Goal: Transaction & Acquisition: Purchase product/service

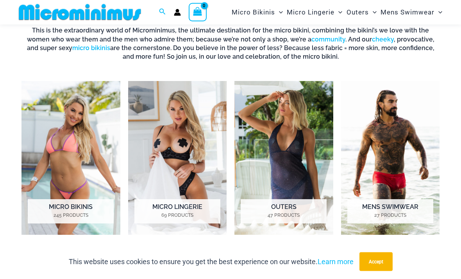
scroll to position [268, 0]
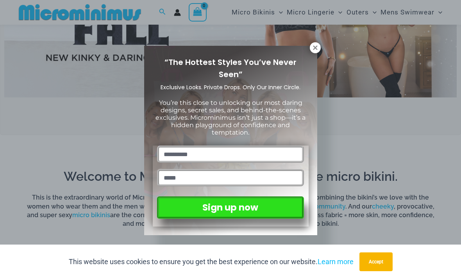
click at [312, 49] on icon at bounding box center [315, 47] width 7 height 7
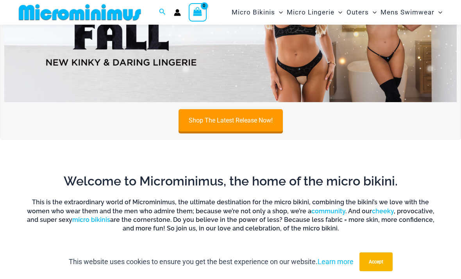
scroll to position [96, 0]
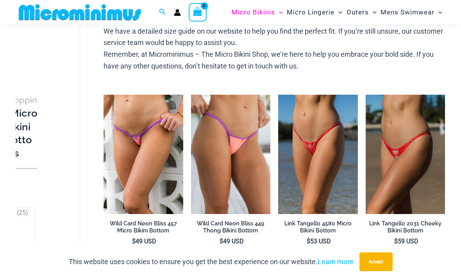
scroll to position [92, 13]
click at [278, 95] on img at bounding box center [278, 95] width 0 height 0
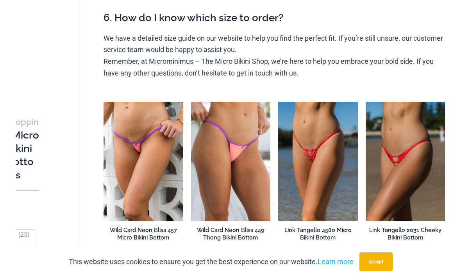
scroll to position [393, 0]
